Goal: Ask a question: Seek information or help from site administrators or community

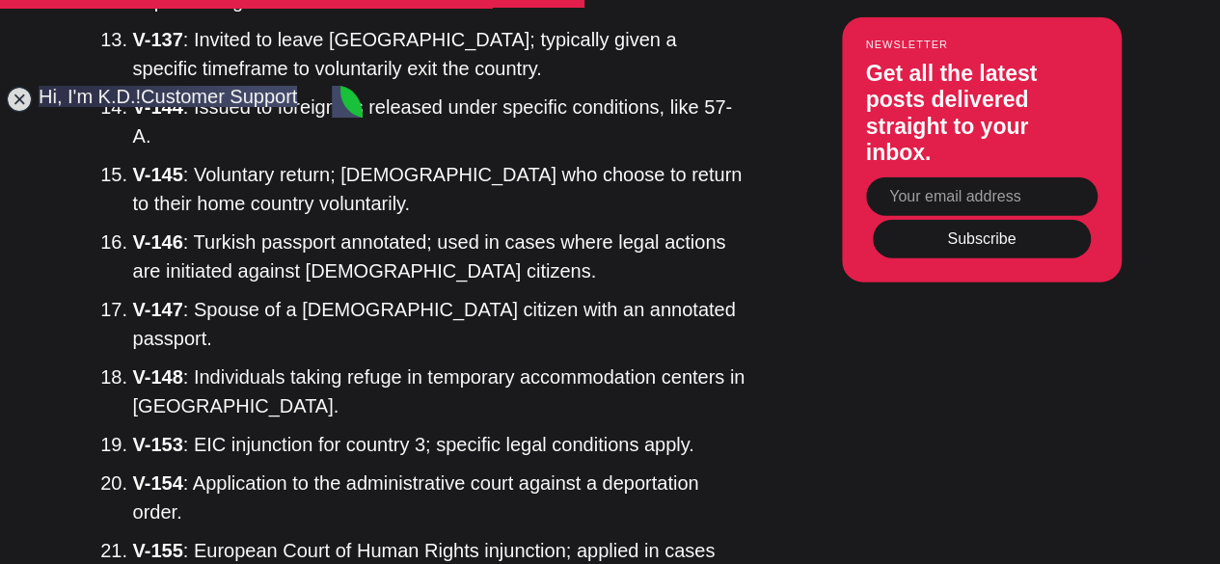
drag, startPoint x: 0, startPoint y: 0, endPoint x: 1201, endPoint y: 260, distance: 1229.3
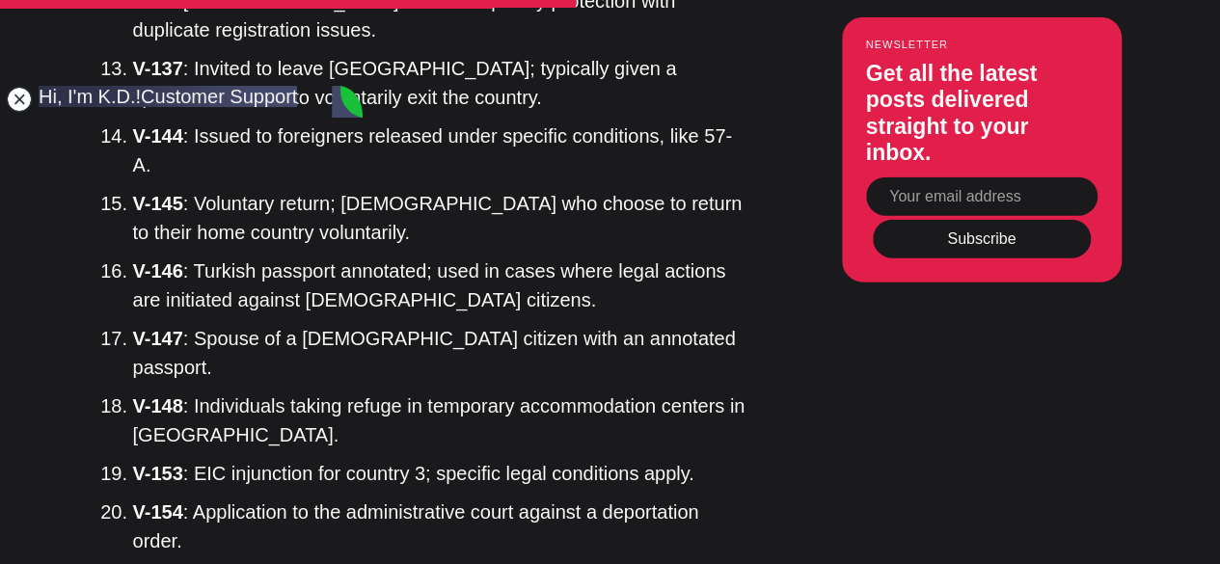
click at [21, 100] on jdiv at bounding box center [19, 99] width 27 height 27
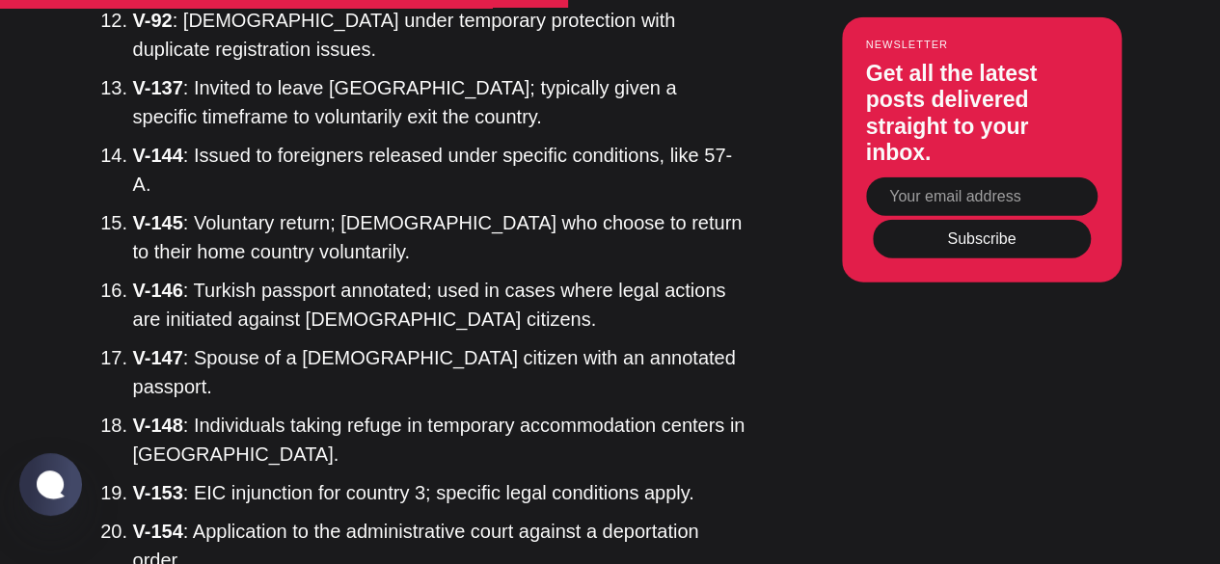
scroll to position [2359, 0]
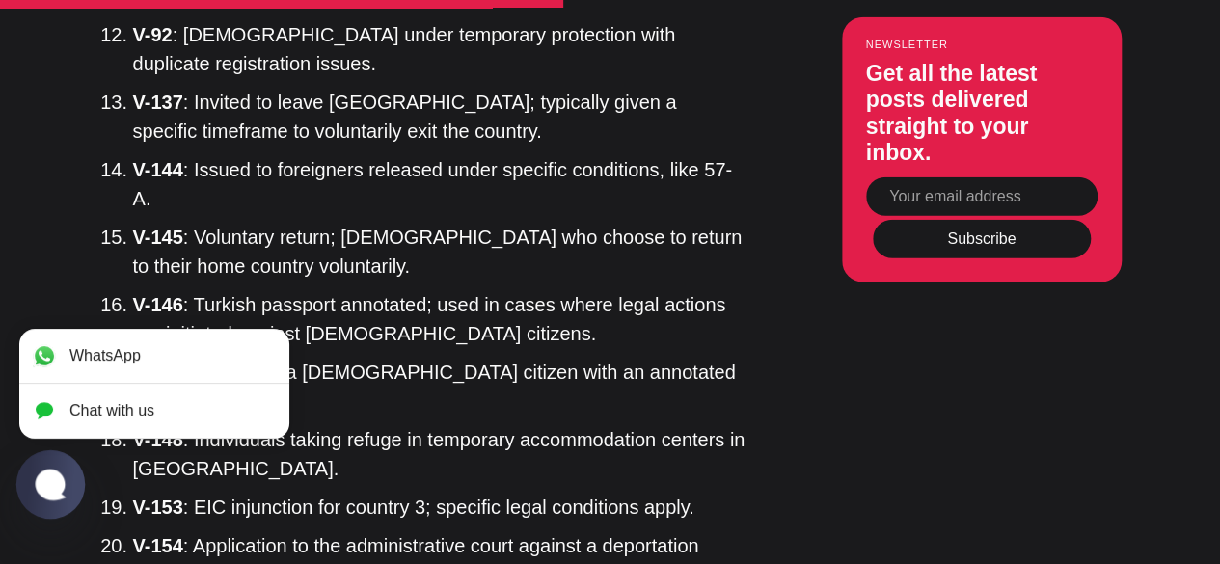
click at [40, 487] on jdiv at bounding box center [51, 484] width 38 height 33
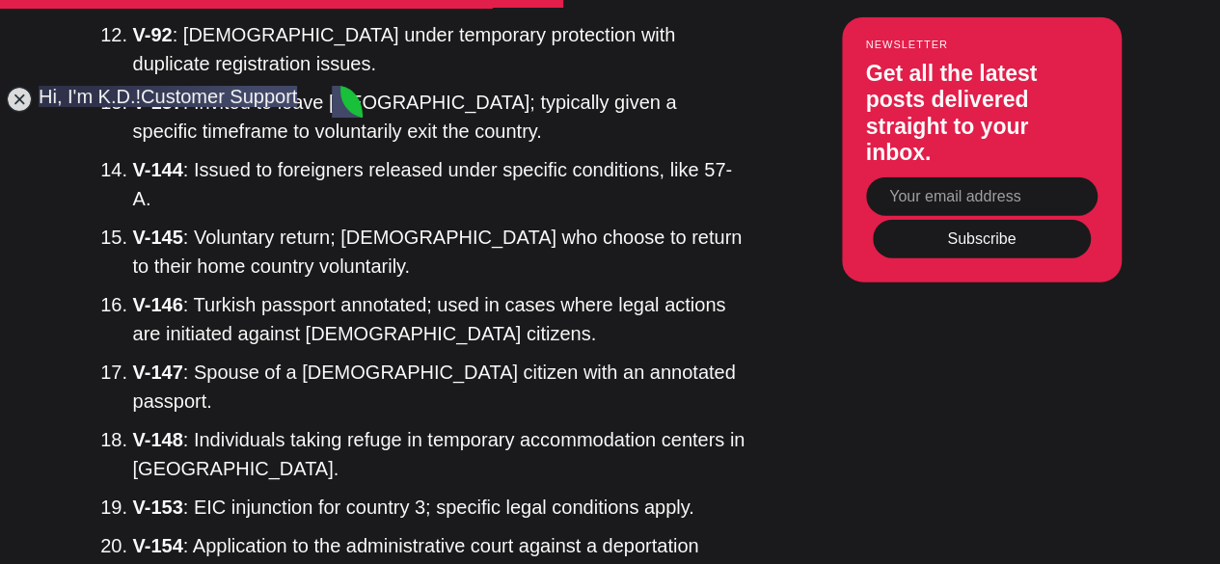
type textarea "hello"
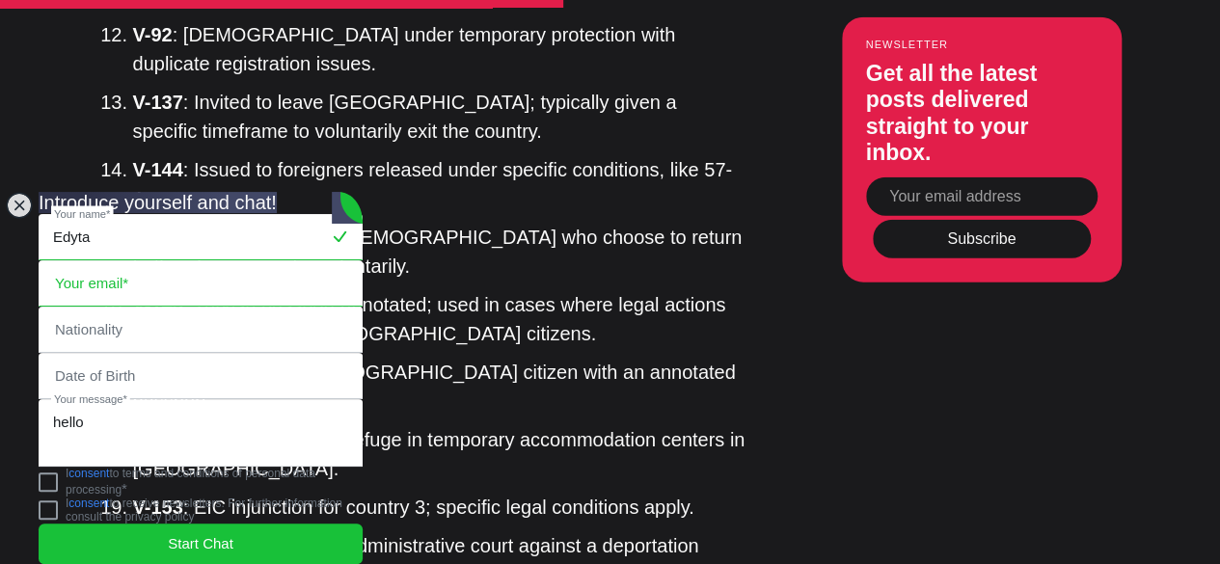
type input "Edyta"
click at [106, 261] on input "email" at bounding box center [201, 283] width 322 height 44
type input "KARAS.EDYTA@YAHOO.COM"
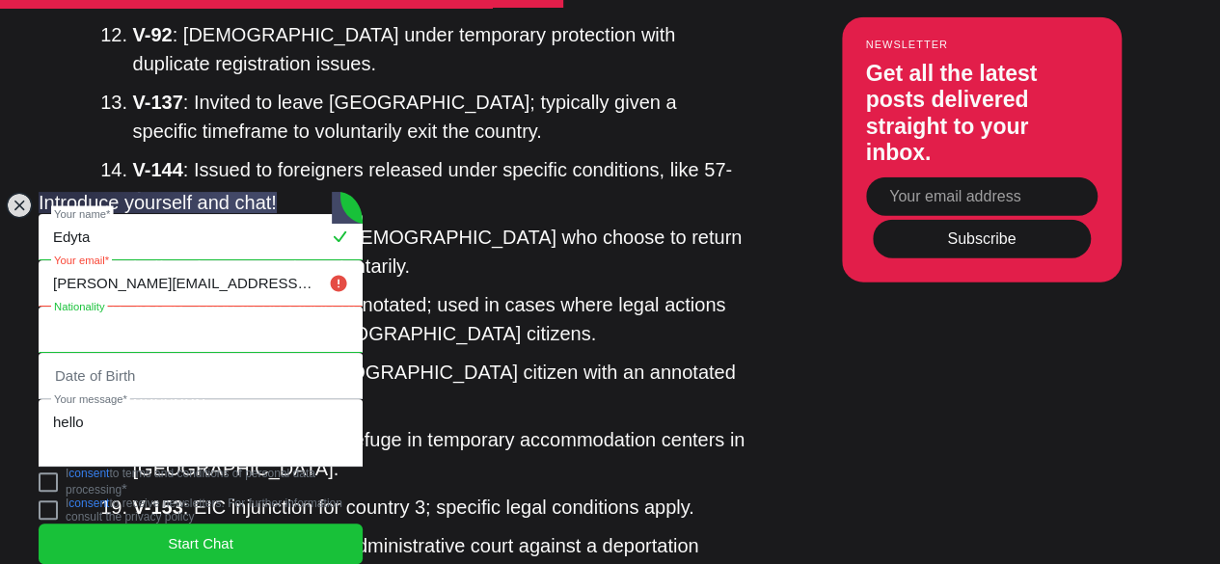
type input "Karas"
click at [327, 318] on jdiv at bounding box center [338, 329] width 23 height 23
click at [212, 354] on input "tel" at bounding box center [201, 376] width 322 height 44
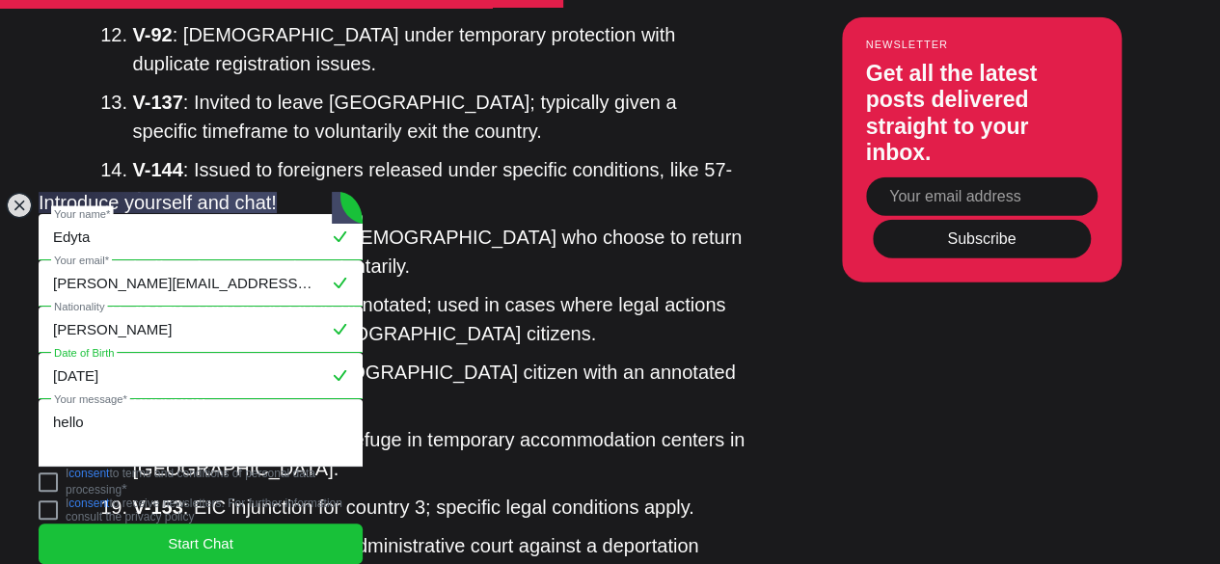
type input "1980-08-25"
click at [48, 477] on jdiv "Edyta Your name* KARAS.EDYTA@YAHOO.COM Your email* Karas Nationality 1980-08-25…" at bounding box center [201, 383] width 324 height 338
click at [73, 471] on jdiv "I consent to terms and conditions of personal data processing *" at bounding box center [201, 482] width 324 height 30
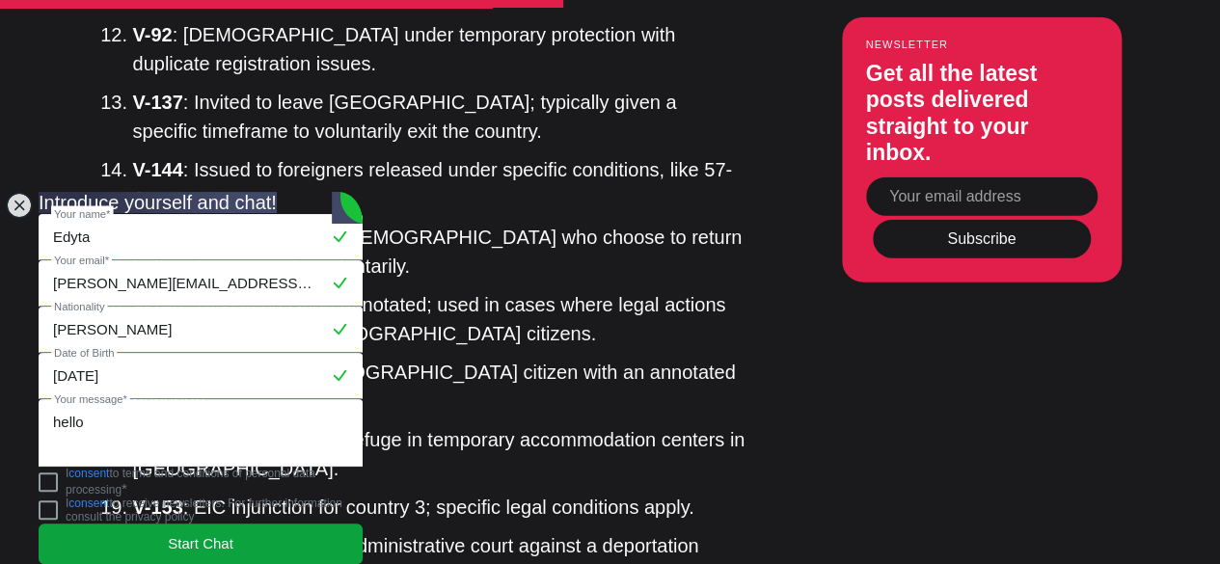
click at [165, 532] on jdiv "Start Chat" at bounding box center [201, 544] width 324 height 40
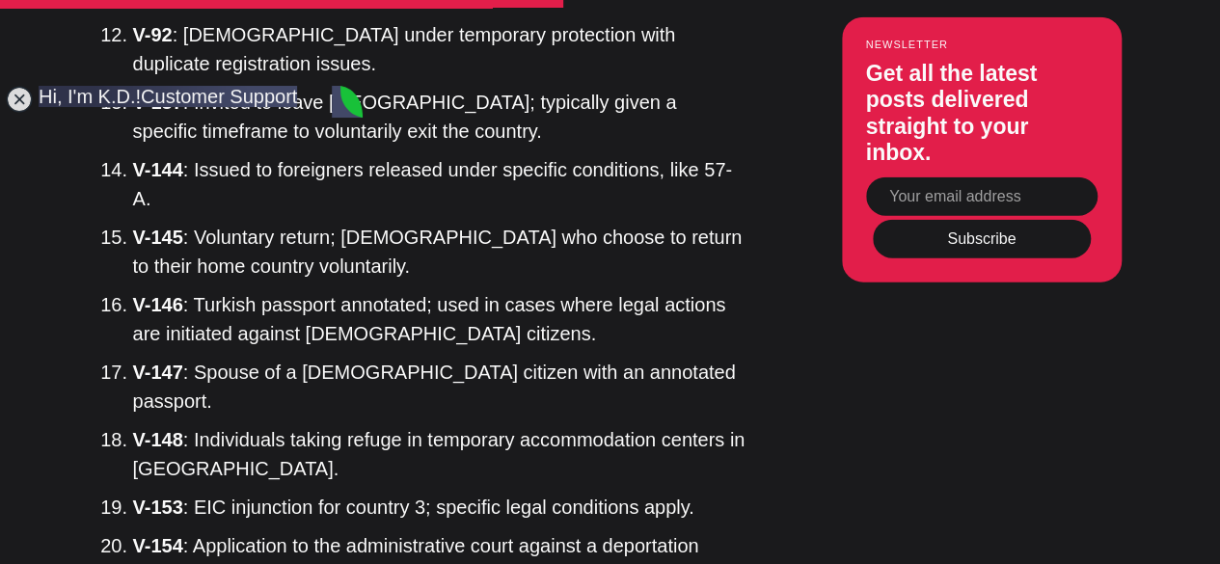
type textarea "I would like to ask for Visa code V-210"
click at [20, 90] on jdiv at bounding box center [19, 99] width 27 height 27
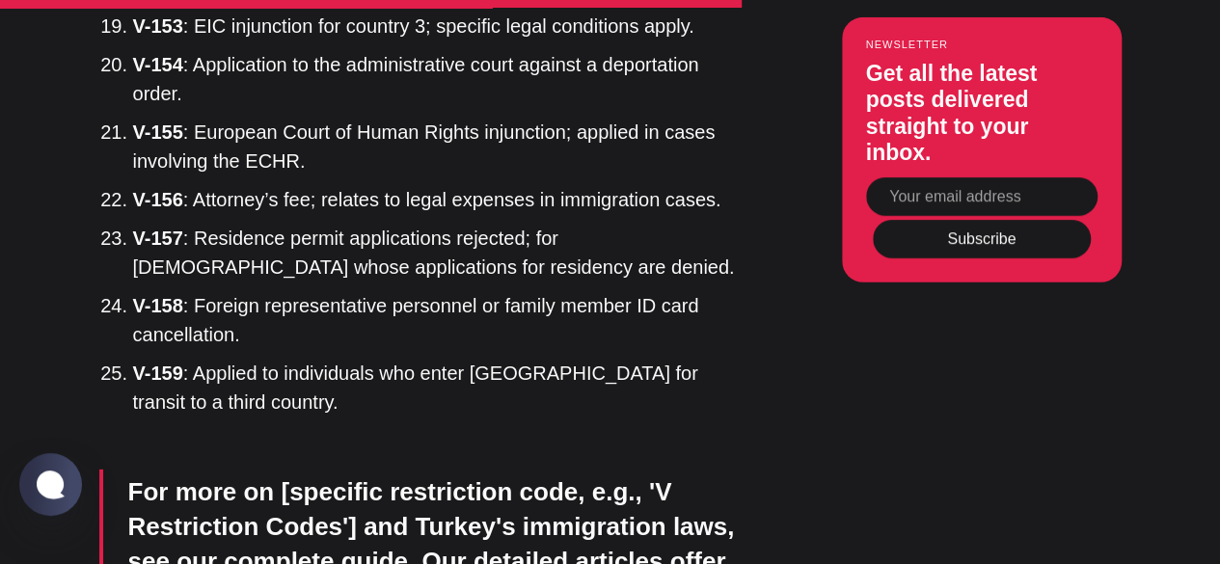
scroll to position [2833, 0]
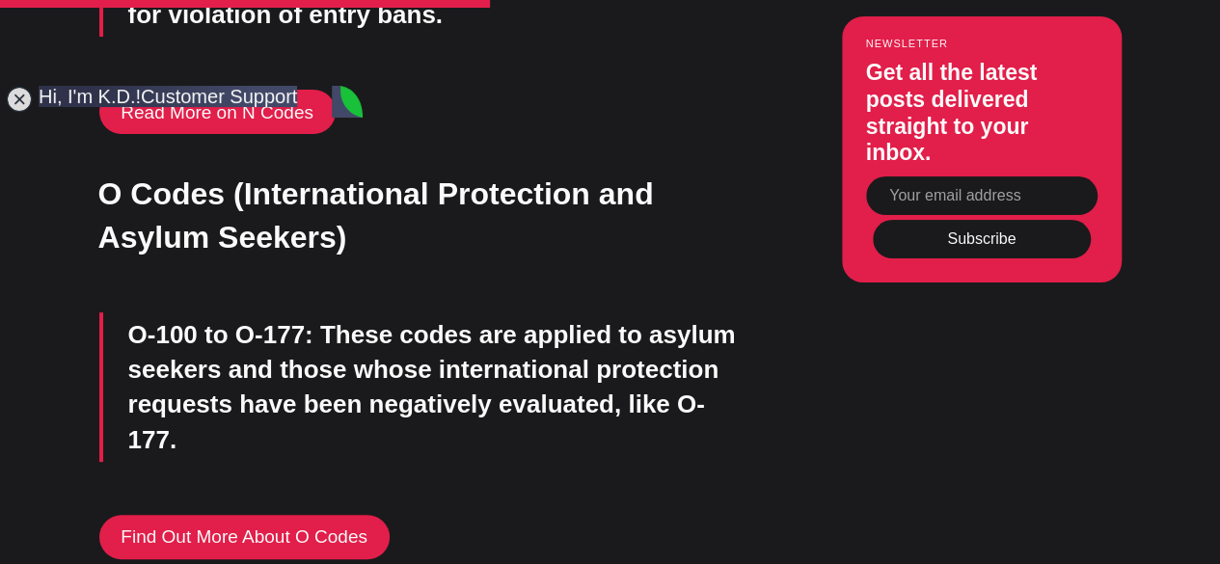
scroll to position [11, 0]
type textarea "c"
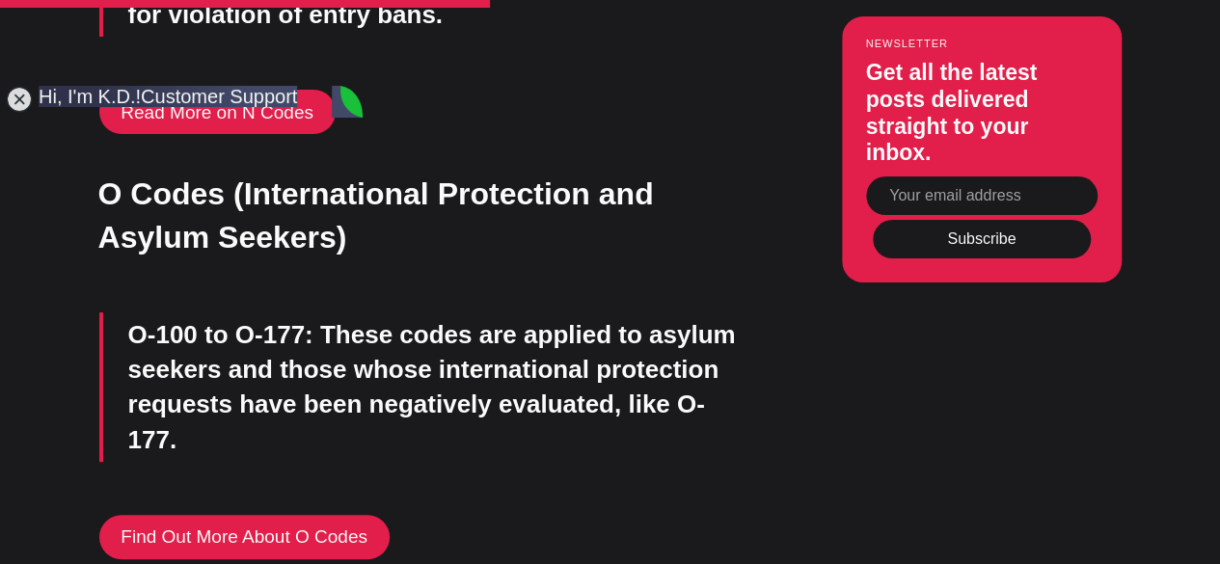
type textarea "no I am not but my friend got V-210 under visa, and I would like to know more d…"
click at [563, 90] on div "Read More on N Codes" at bounding box center [422, 112] width 646 height 44
click at [14, 100] on jdiv at bounding box center [19, 99] width 27 height 27
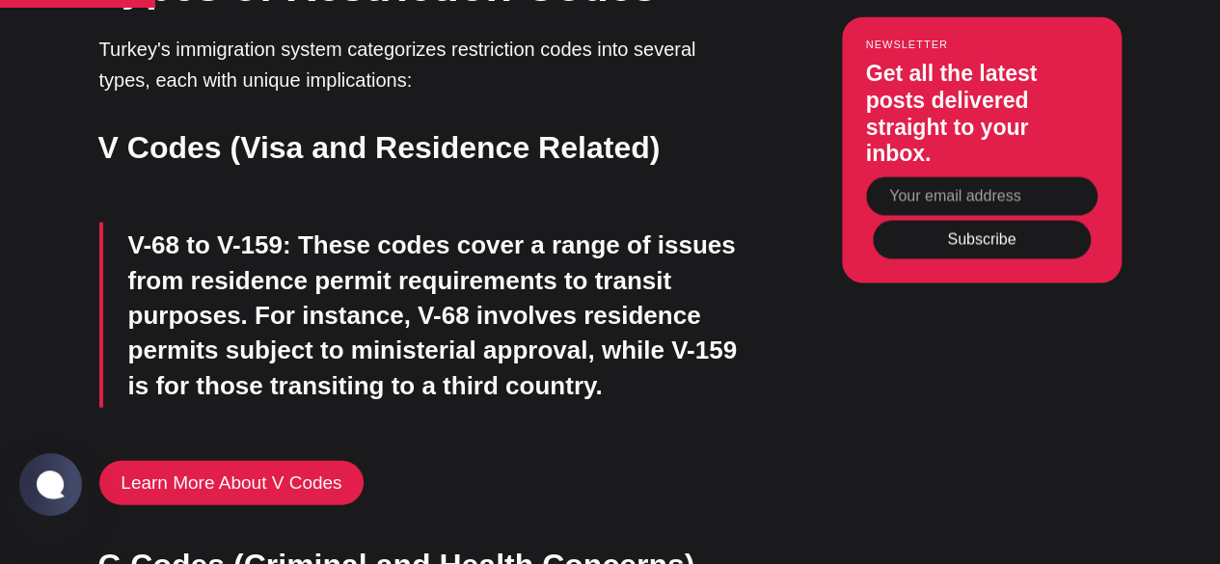
scroll to position [1905, 0]
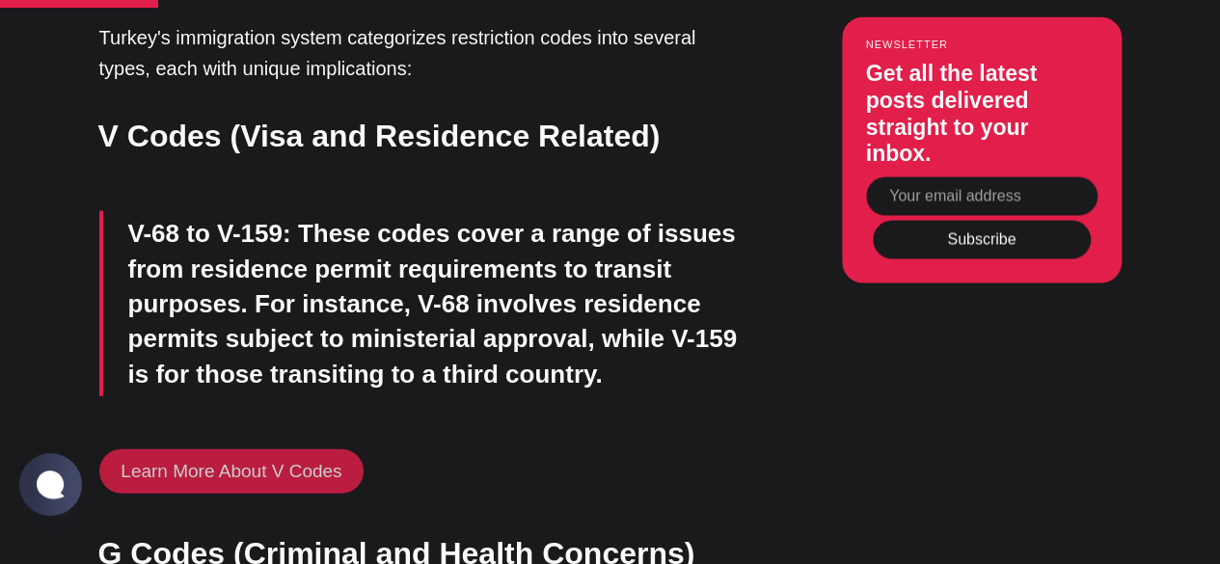
click at [303, 449] on link "Learn More About V Codes" at bounding box center [231, 471] width 265 height 44
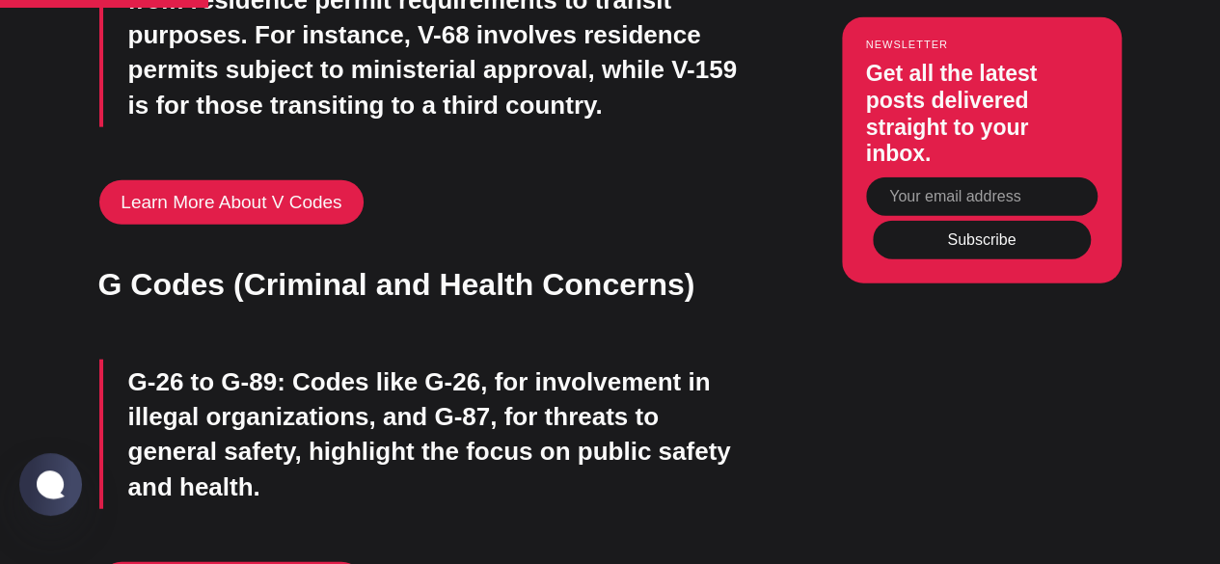
scroll to position [2194, 0]
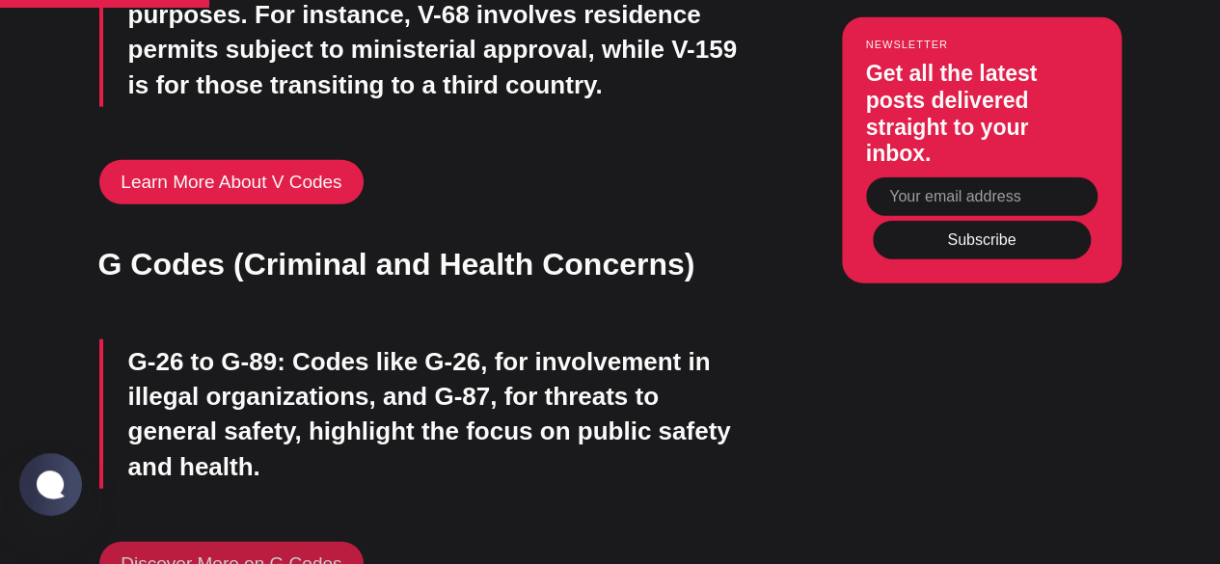
click at [236, 542] on link "Discover More on G Codes" at bounding box center [231, 564] width 265 height 44
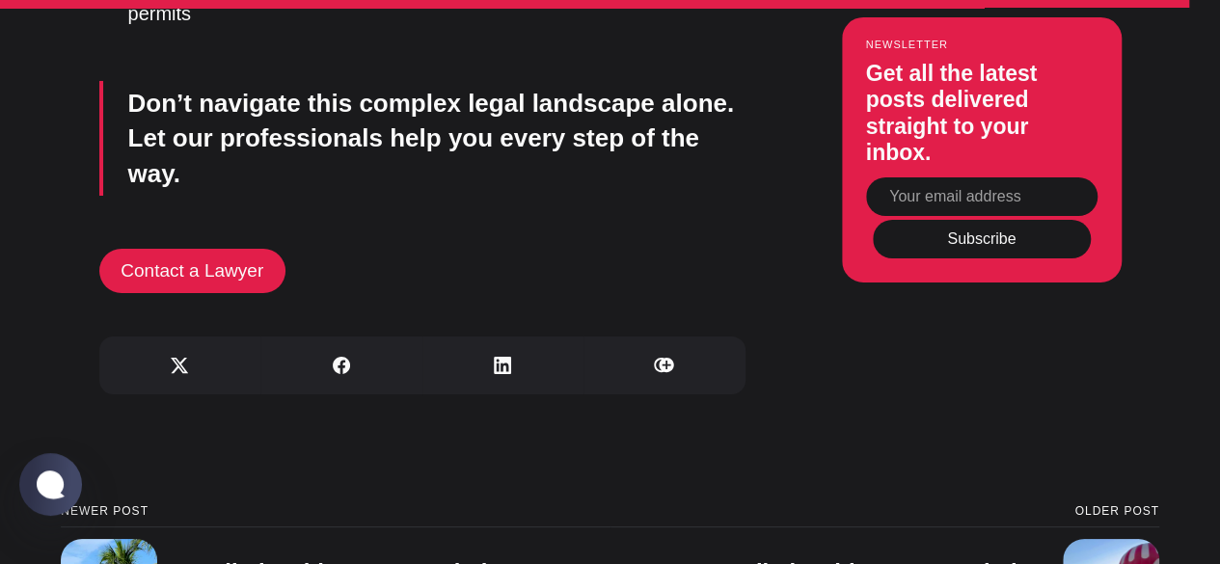
scroll to position [3450, 0]
